Goal: Information Seeking & Learning: Learn about a topic

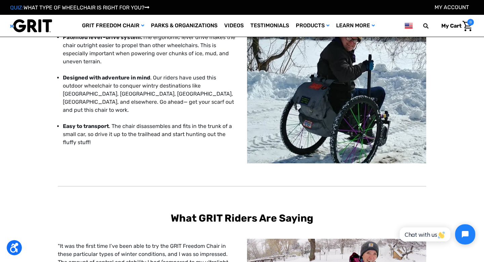
scroll to position [113, 0]
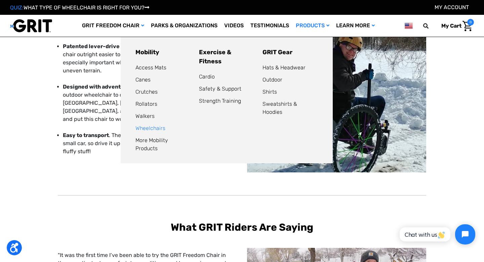
click at [149, 127] on link "Wheelchairs" at bounding box center [150, 128] width 30 height 6
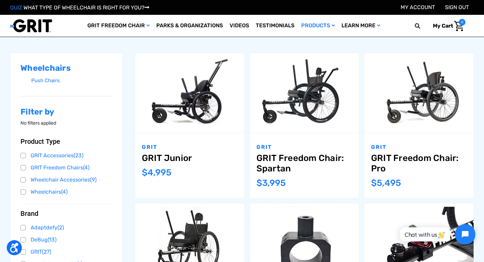
scroll to position [89, 0]
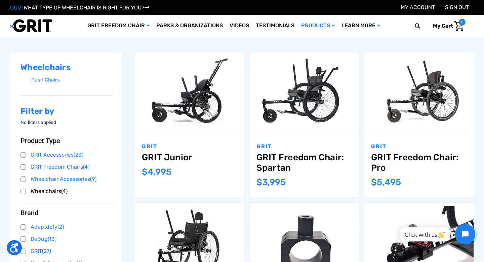
click at [25, 191] on link "Wheelchairs (4)" at bounding box center [67, 191] width 92 height 10
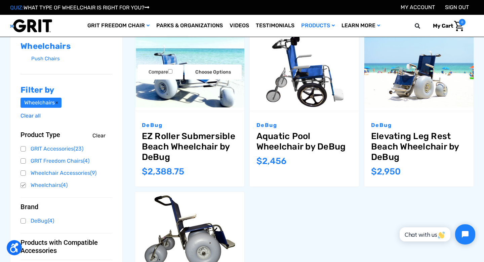
scroll to position [105, 0]
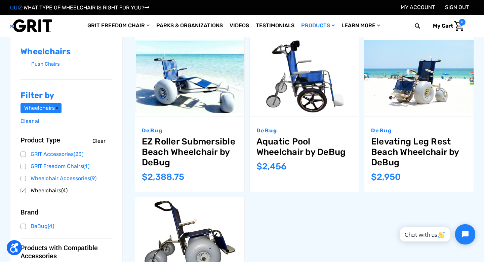
click at [24, 190] on link "Wheelchairs (4)" at bounding box center [67, 190] width 92 height 10
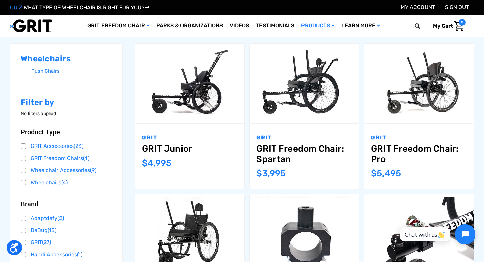
scroll to position [98, 0]
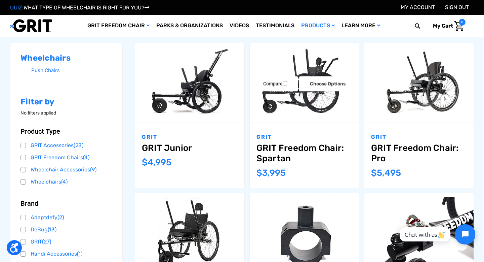
click at [269, 154] on link "GRIT Freedom Chair: Spartan" at bounding box center [304, 153] width 96 height 21
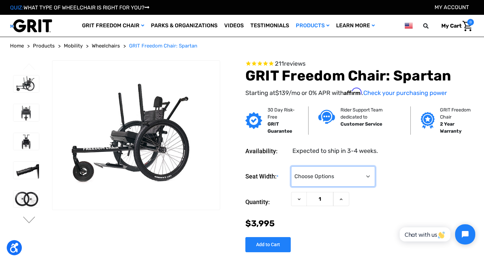
click at [316, 178] on select "Choose Options 16" 18" 20"" at bounding box center [333, 176] width 84 height 20
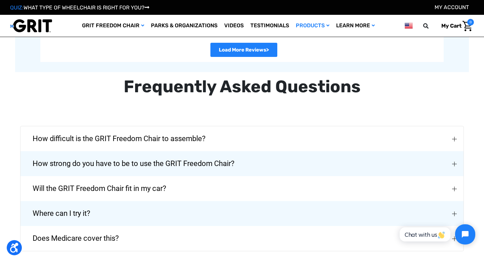
scroll to position [1408, 0]
click at [230, 140] on button "How difficult is the GRIT Freedom Chair to assemble?" at bounding box center [242, 138] width 443 height 25
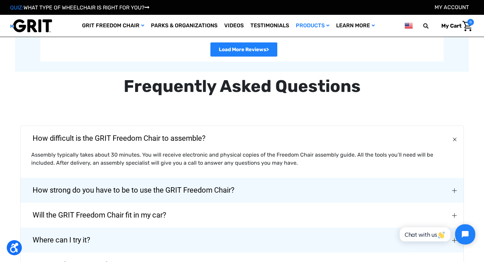
click at [191, 186] on span "How strong do you have to be to use the GRIT Freedom Chair?" at bounding box center [134, 190] width 222 height 24
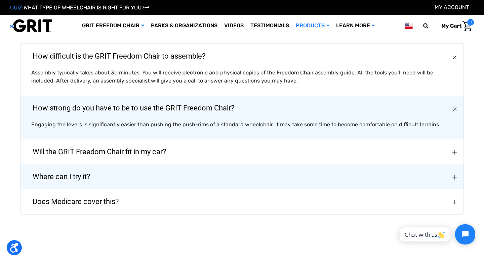
scroll to position [1490, 0]
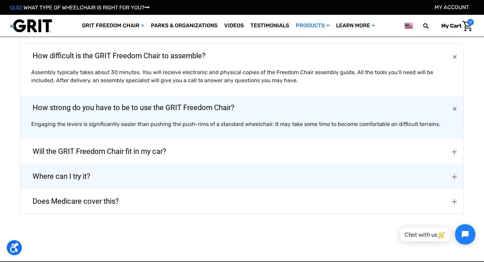
click at [202, 153] on button "Will the GRIT Freedom Chair fit in my car?" at bounding box center [242, 151] width 443 height 25
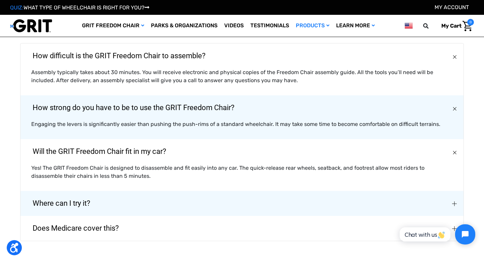
click at [244, 201] on button "Where can I try it?" at bounding box center [242, 203] width 443 height 25
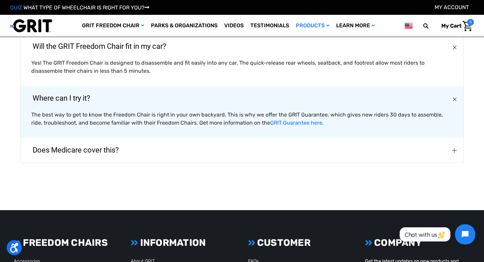
scroll to position [1595, 0]
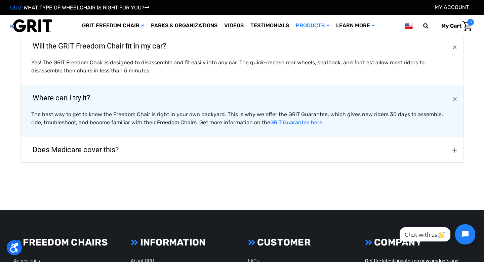
click at [452, 148] on img "Does Medicare cover this?" at bounding box center [454, 150] width 5 height 5
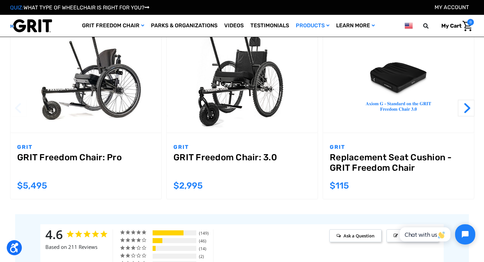
scroll to position [682, 0]
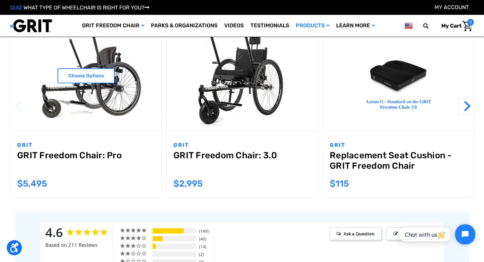
click at [62, 162] on link "GRIT Freedom Chair: Pro" at bounding box center [85, 162] width 137 height 24
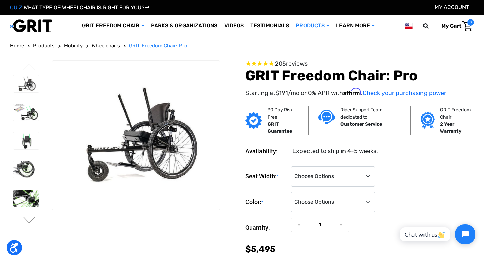
click at [304, 62] on span "reviews" at bounding box center [297, 63] width 22 height 7
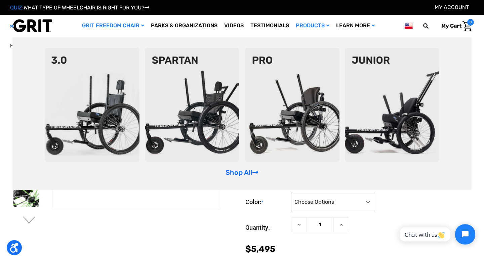
click at [113, 25] on link "GRIT Freedom Chair" at bounding box center [113, 26] width 69 height 22
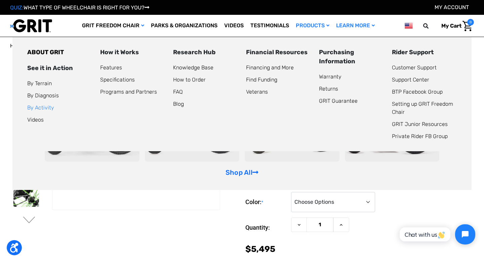
click at [46, 105] on link "By Activity" at bounding box center [40, 107] width 27 height 6
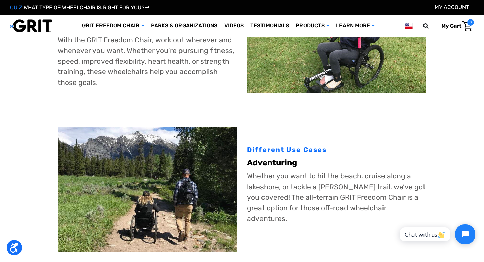
scroll to position [81, 0]
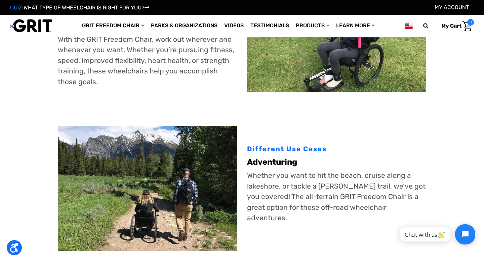
click at [275, 149] on div "Different Use Cases" at bounding box center [336, 149] width 179 height 10
click at [295, 194] on p "Whether you want to hit the beach, cruise along a lakeshore, or tackle a [PERSO…" at bounding box center [336, 196] width 179 height 53
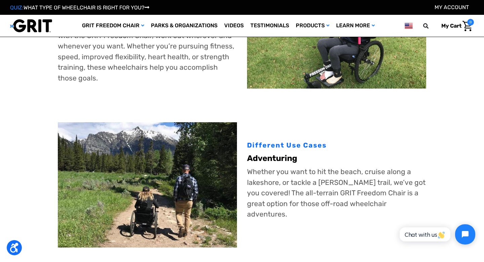
scroll to position [0, 0]
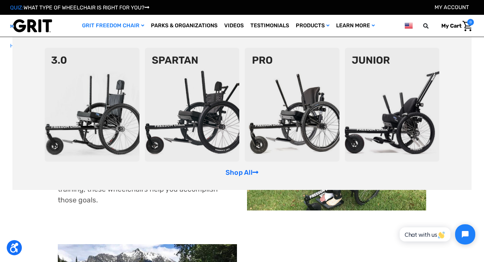
click at [280, 117] on img at bounding box center [292, 105] width 95 height 114
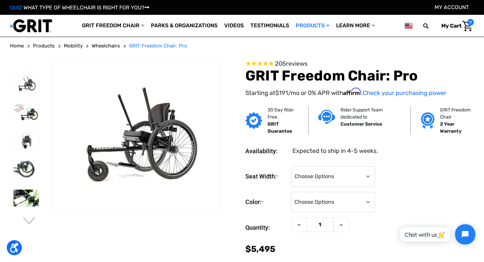
click at [30, 212] on div at bounding box center [26, 230] width 32 height 316
click at [30, 224] on button "Next" at bounding box center [29, 221] width 14 height 8
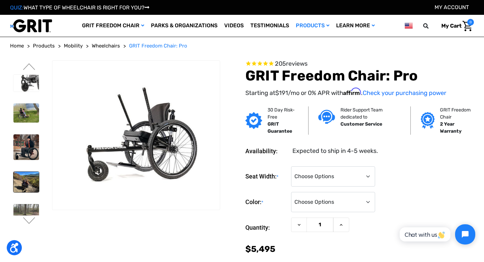
click at [32, 187] on img at bounding box center [26, 181] width 26 height 21
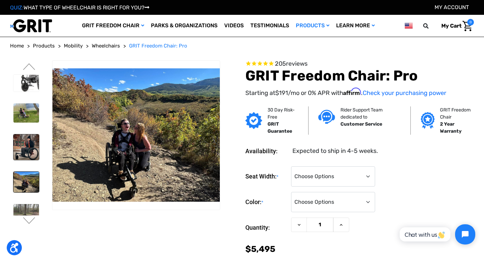
click at [23, 150] on img at bounding box center [26, 147] width 26 height 26
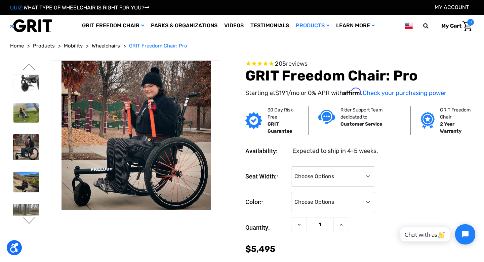
click at [27, 208] on img at bounding box center [26, 217] width 26 height 27
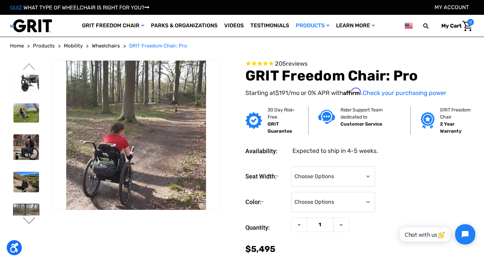
click at [29, 220] on button "Next" at bounding box center [29, 221] width 14 height 8
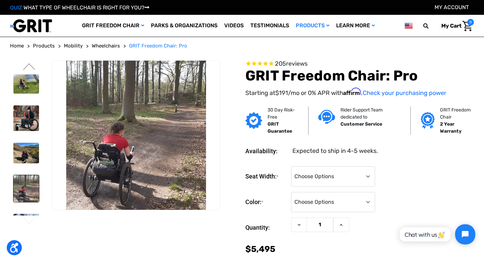
click at [29, 220] on button "Next" at bounding box center [29, 221] width 14 height 8
click at [30, 212] on li at bounding box center [26, 226] width 32 height 33
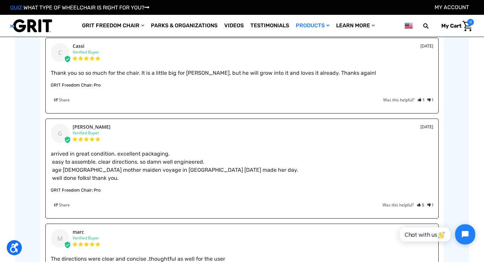
scroll to position [977, 0]
